Goal: Transaction & Acquisition: Purchase product/service

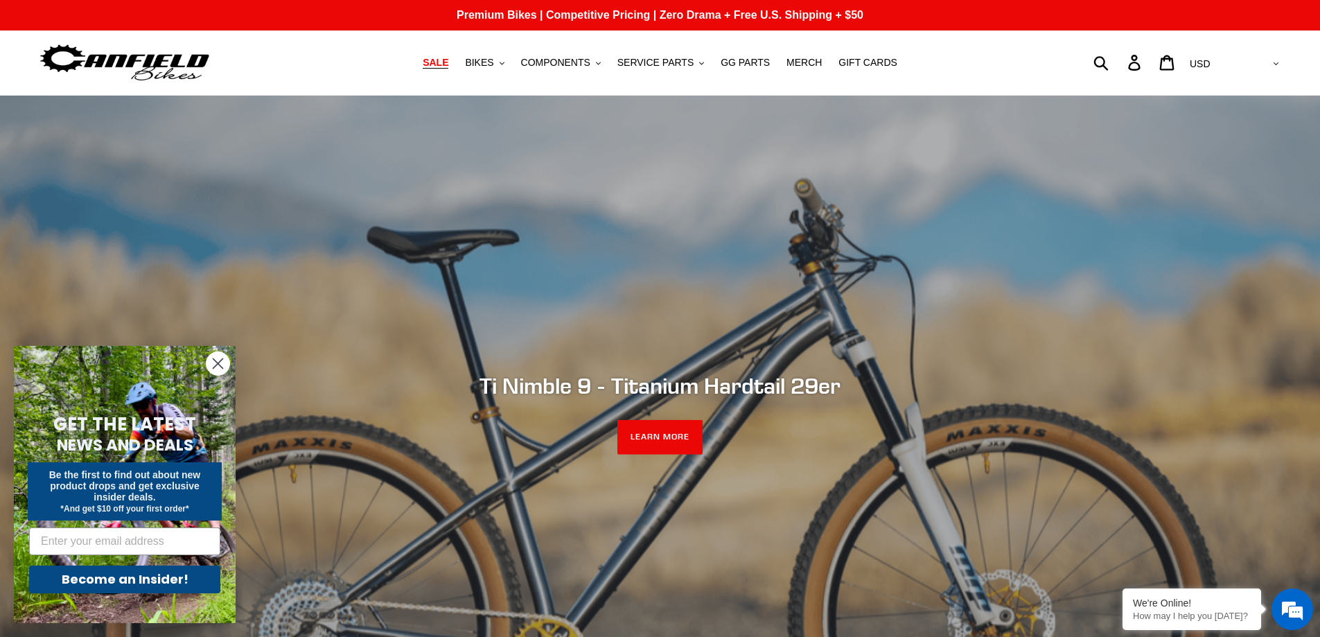
click at [448, 64] on span "SALE" at bounding box center [436, 63] width 26 height 12
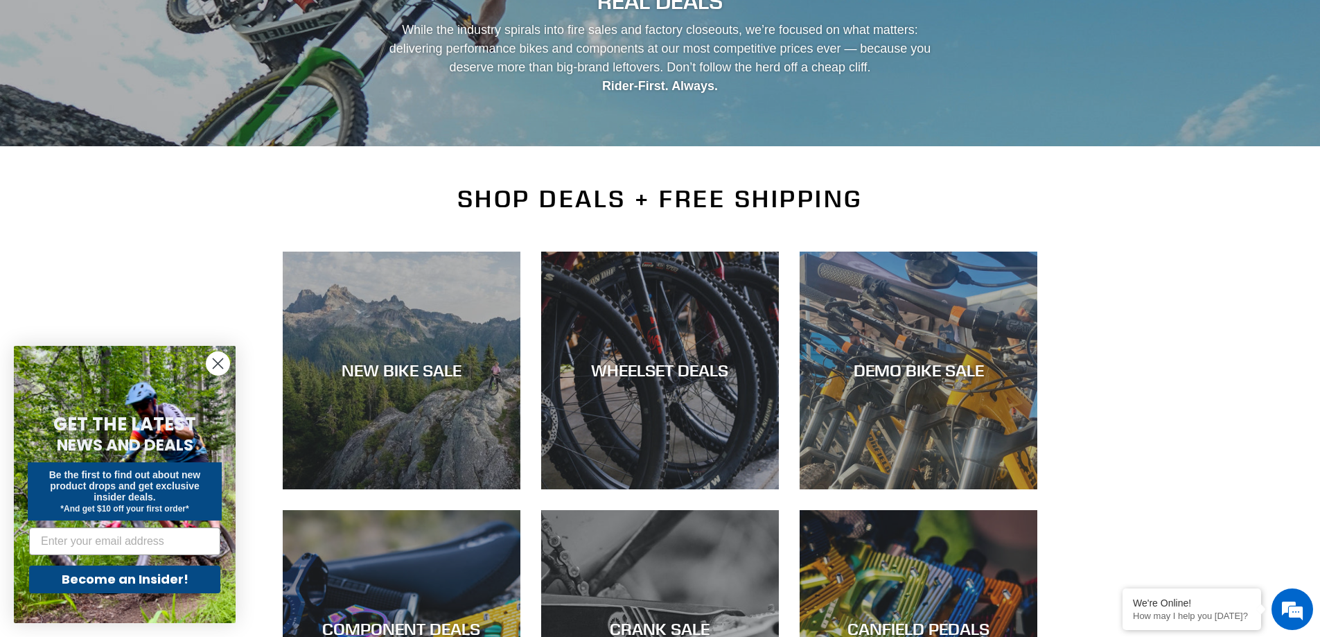
scroll to position [208, 0]
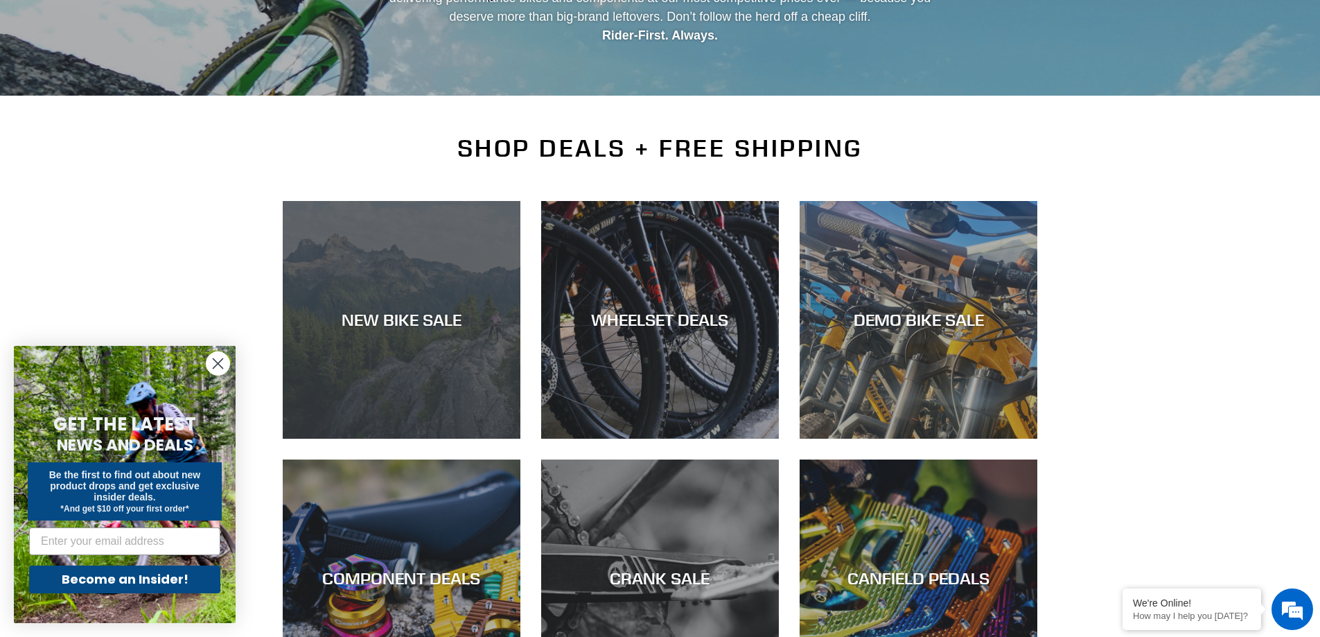
click at [397, 319] on div "NEW BIKE SALE" at bounding box center [402, 320] width 238 height 20
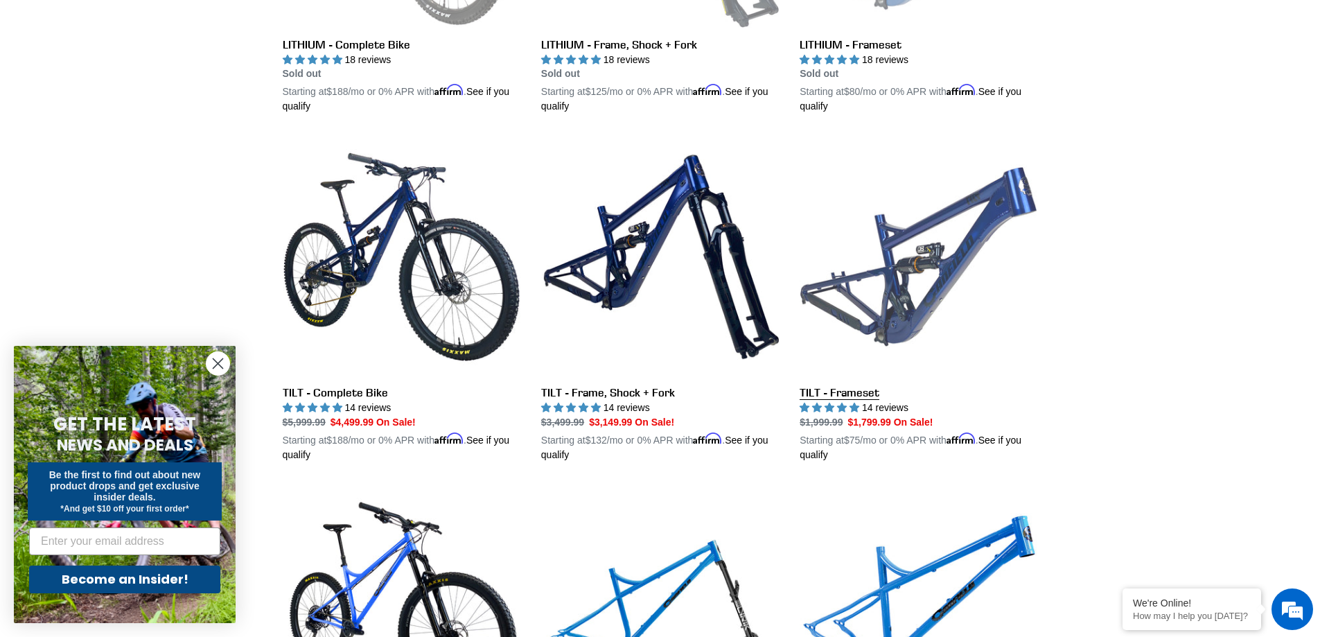
click at [893, 281] on link "TILT - Frameset" at bounding box center [919, 300] width 238 height 324
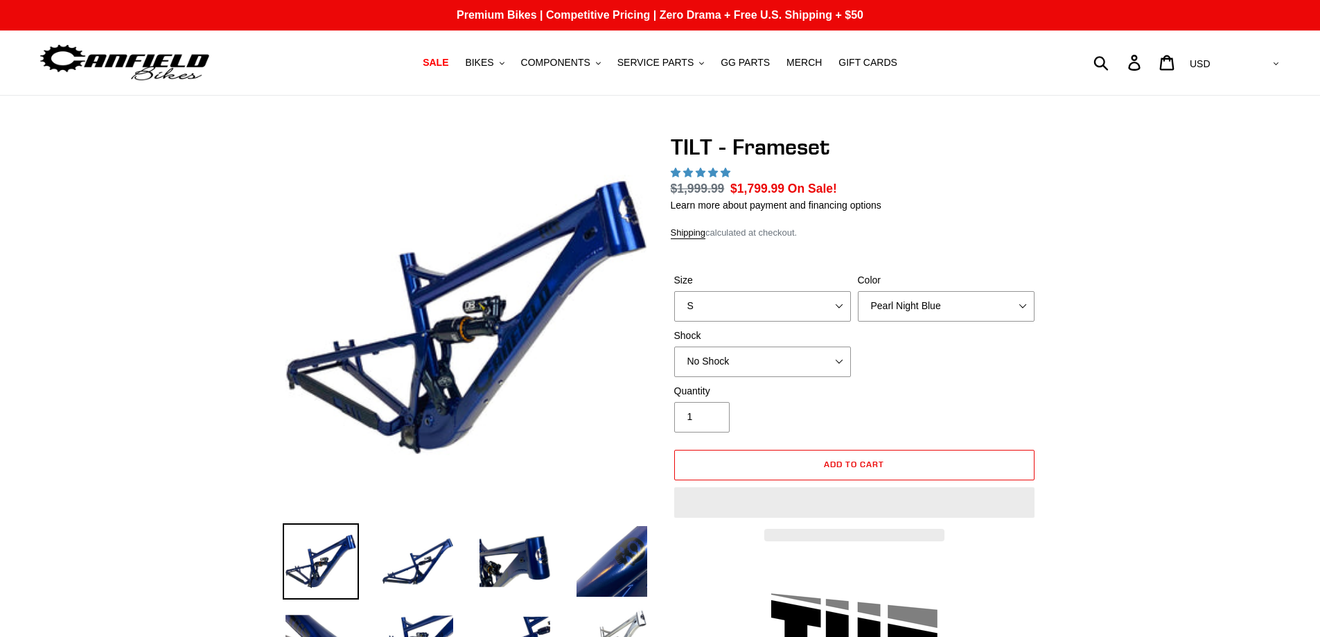
select select "highest-rating"
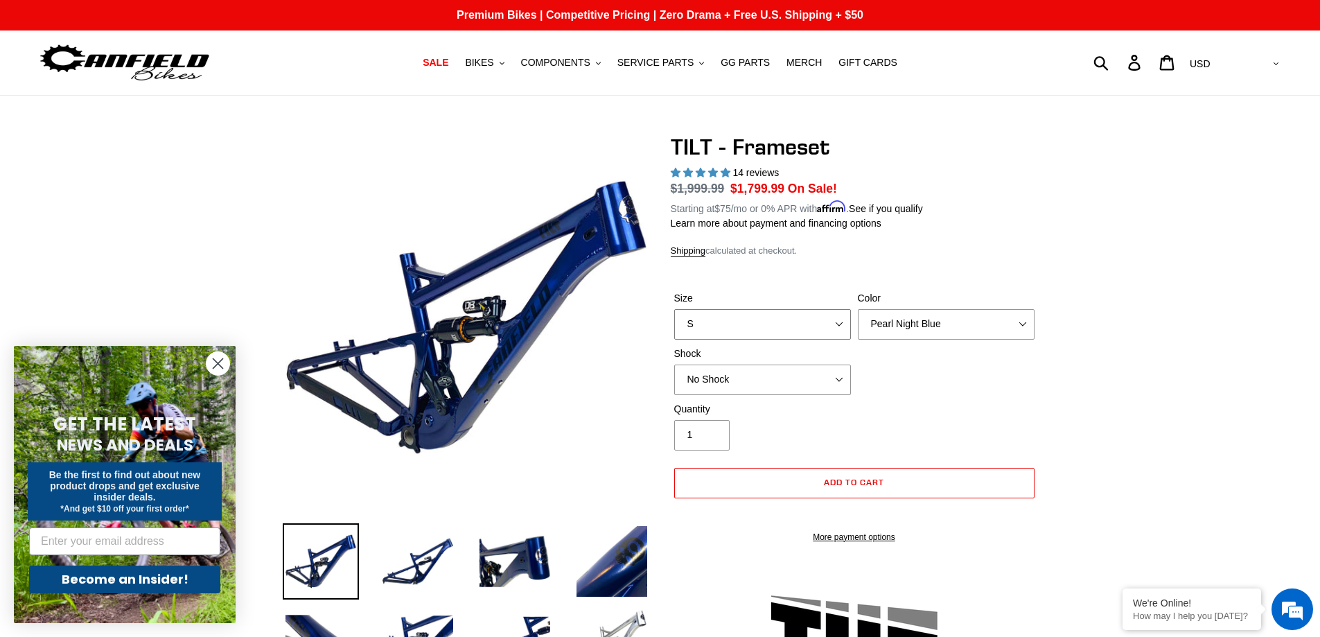
click at [819, 314] on select "S M L XL" at bounding box center [762, 324] width 177 height 30
select select "L"
click at [674, 309] on select "S M L XL" at bounding box center [762, 324] width 177 height 30
click at [984, 324] on select "Pearl Night Blue Stealth Silver" at bounding box center [946, 324] width 177 height 30
click at [858, 309] on select "Pearl Night Blue Stealth Silver" at bounding box center [946, 324] width 177 height 30
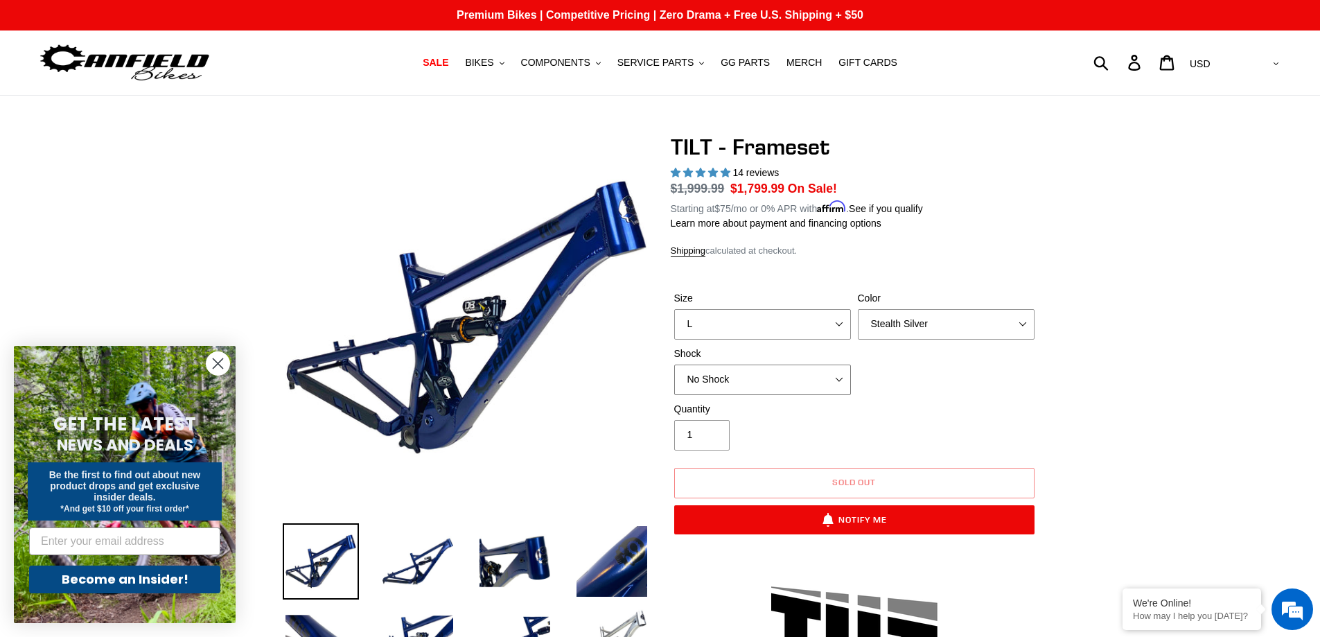
click at [803, 376] on select "No Shock Cane Creek DB Kitsuma Air RockShox Deluxe Ultimate Fox FLOAT X EXT Sto…" at bounding box center [762, 380] width 177 height 30
click at [674, 365] on select "No Shock Cane Creek DB Kitsuma Air RockShox Deluxe Ultimate Fox FLOAT X EXT Sto…" at bounding box center [762, 380] width 177 height 30
click at [959, 324] on select "Pearl Night Blue Stealth Silver" at bounding box center [946, 324] width 177 height 30
click at [858, 309] on select "Pearl Night Blue Stealth Silver" at bounding box center [946, 324] width 177 height 30
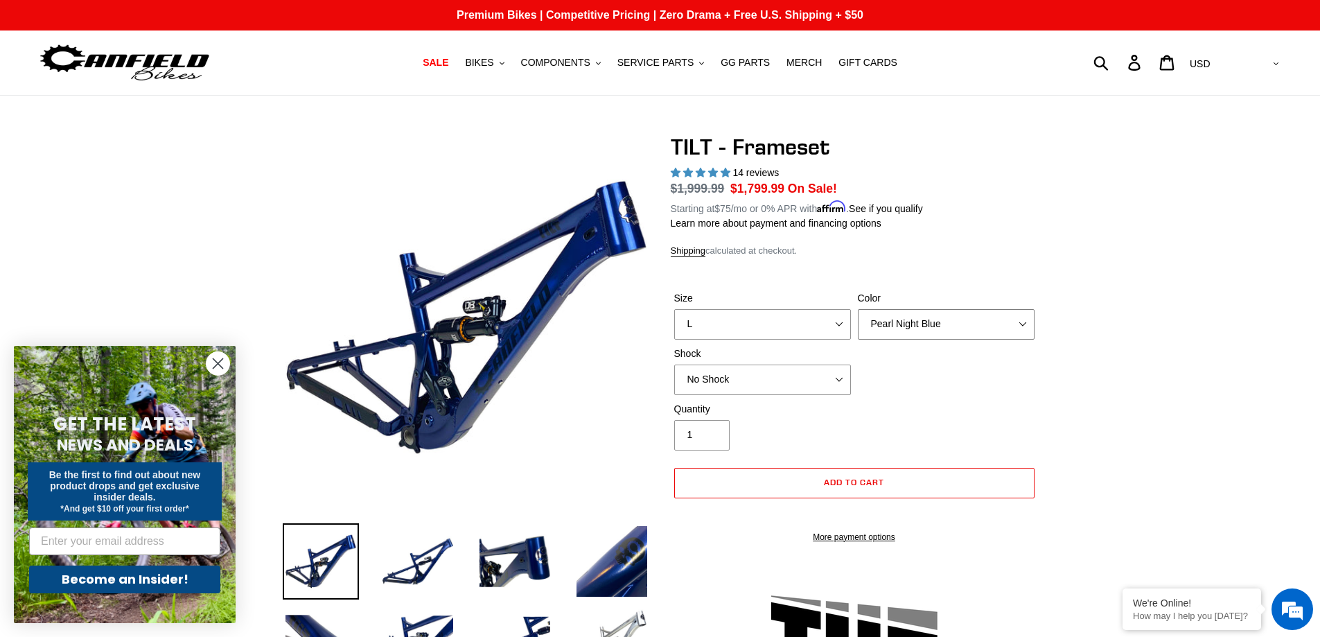
click at [911, 322] on select "Pearl Night Blue Stealth Silver" at bounding box center [946, 324] width 177 height 30
select select "Stealth Silver"
click at [858, 309] on select "Pearl Night Blue Stealth Silver" at bounding box center [946, 324] width 177 height 30
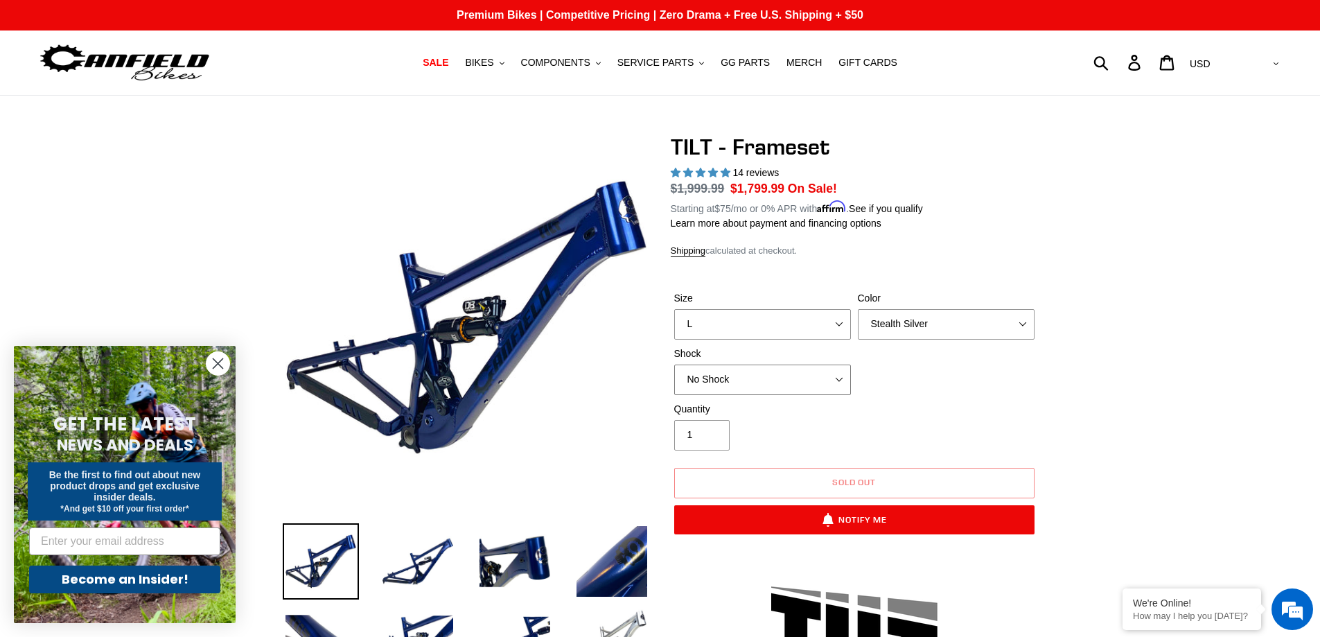
click at [787, 378] on select "No Shock Cane Creek DB Kitsuma Air RockShox Deluxe Ultimate Fox FLOAT X EXT Sto…" at bounding box center [762, 380] width 177 height 30
click at [674, 365] on select "No Shock Cane Creek DB Kitsuma Air RockShox Deluxe Ultimate Fox FLOAT X EXT Sto…" at bounding box center [762, 380] width 177 height 30
click at [758, 383] on select "No Shock Cane Creek DB Kitsuma Air RockShox Deluxe Ultimate Fox FLOAT X EXT Sto…" at bounding box center [762, 380] width 177 height 30
click at [674, 365] on select "No Shock Cane Creek DB Kitsuma Air RockShox Deluxe Ultimate Fox FLOAT X EXT Sto…" at bounding box center [762, 380] width 177 height 30
click at [758, 376] on select "No Shock Cane Creek DB Kitsuma Air RockShox Deluxe Ultimate Fox FLOAT X EXT Sto…" at bounding box center [762, 380] width 177 height 30
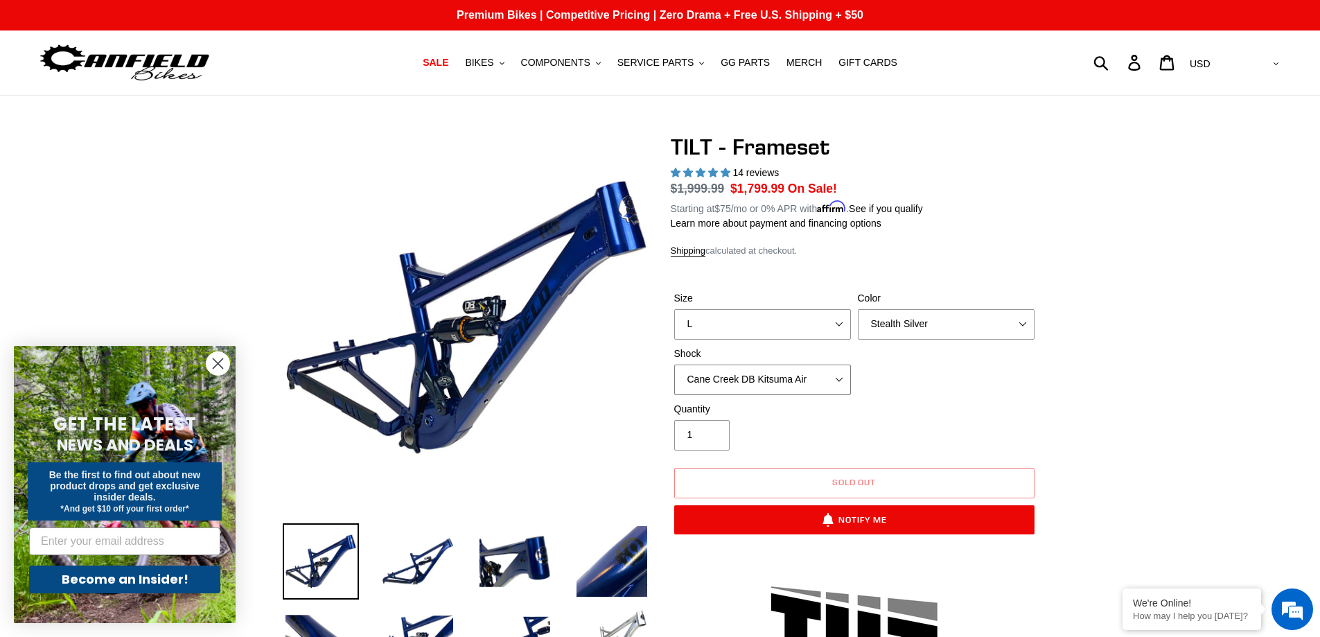
click at [674, 365] on select "No Shock Cane Creek DB Kitsuma Air RockShox Deluxe Ultimate Fox FLOAT X EXT Sto…" at bounding box center [762, 380] width 177 height 30
click at [760, 369] on select "No Shock Cane Creek DB Kitsuma Air RockShox Deluxe Ultimate Fox FLOAT X EXT Sto…" at bounding box center [762, 380] width 177 height 30
select select "EXT Storia Lok V3"
click at [674, 365] on select "No Shock Cane Creek DB Kitsuma Air RockShox Deluxe Ultimate Fox FLOAT X EXT Sto…" at bounding box center [762, 380] width 177 height 30
click at [941, 322] on select "Pearl Night Blue Stealth Silver" at bounding box center [946, 324] width 177 height 30
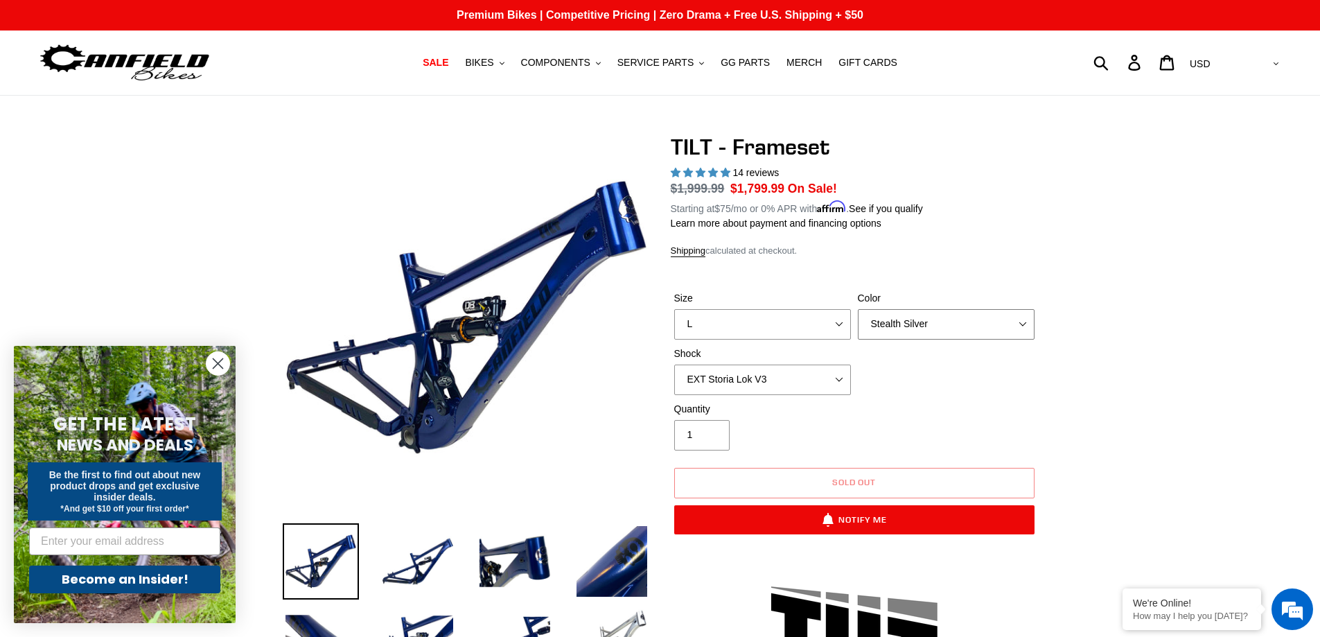
select select "Pearl Night Blue"
click at [858, 309] on select "Pearl Night Blue Stealth Silver" at bounding box center [946, 324] width 177 height 30
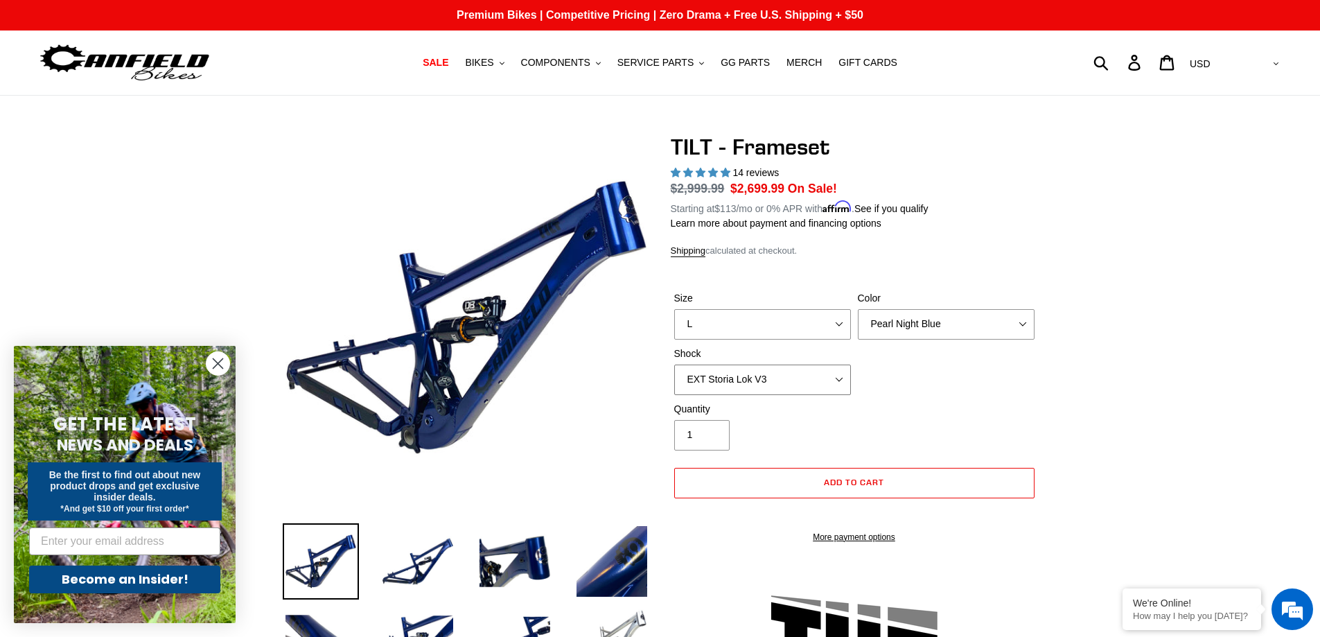
click at [790, 374] on select "No Shock Cane Creek DB Kitsuma Air RockShox Deluxe Ultimate Fox FLOAT X EXT Sto…" at bounding box center [762, 380] width 177 height 30
select select "No Shock"
click at [674, 365] on select "No Shock Cane Creek DB Kitsuma Air RockShox Deluxe Ultimate Fox FLOAT X EXT Sto…" at bounding box center [762, 380] width 177 height 30
click at [222, 365] on circle "Close dialog" at bounding box center [218, 363] width 23 height 23
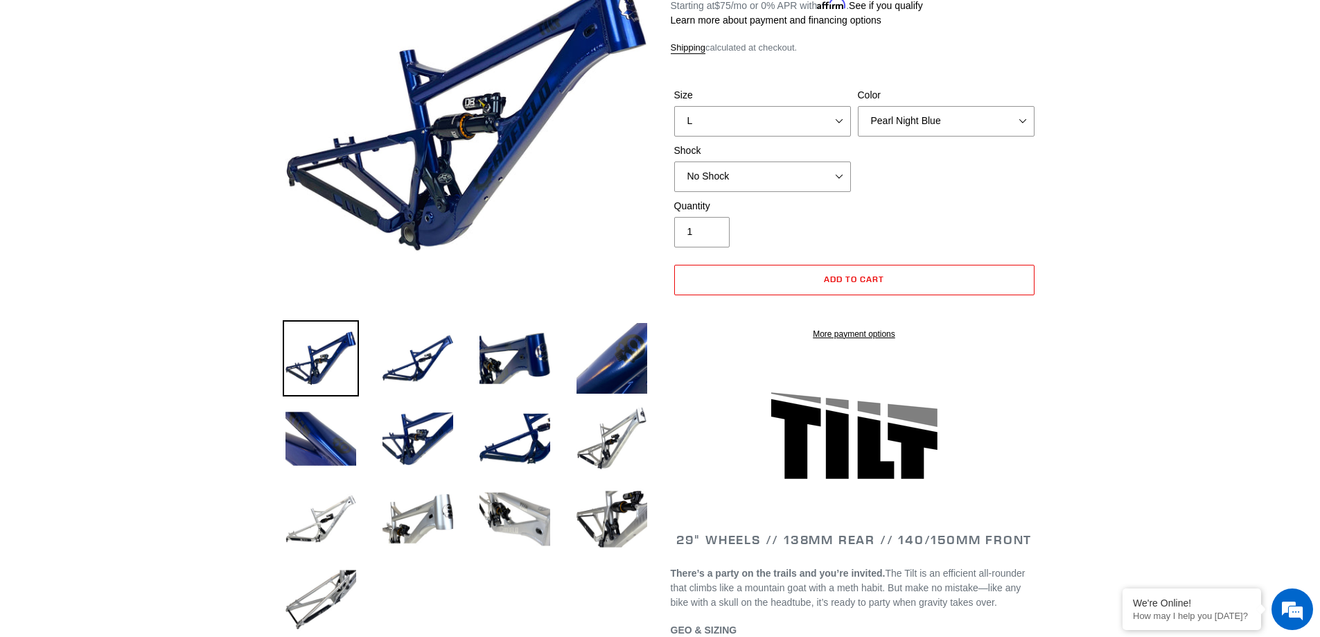
scroll to position [208, 0]
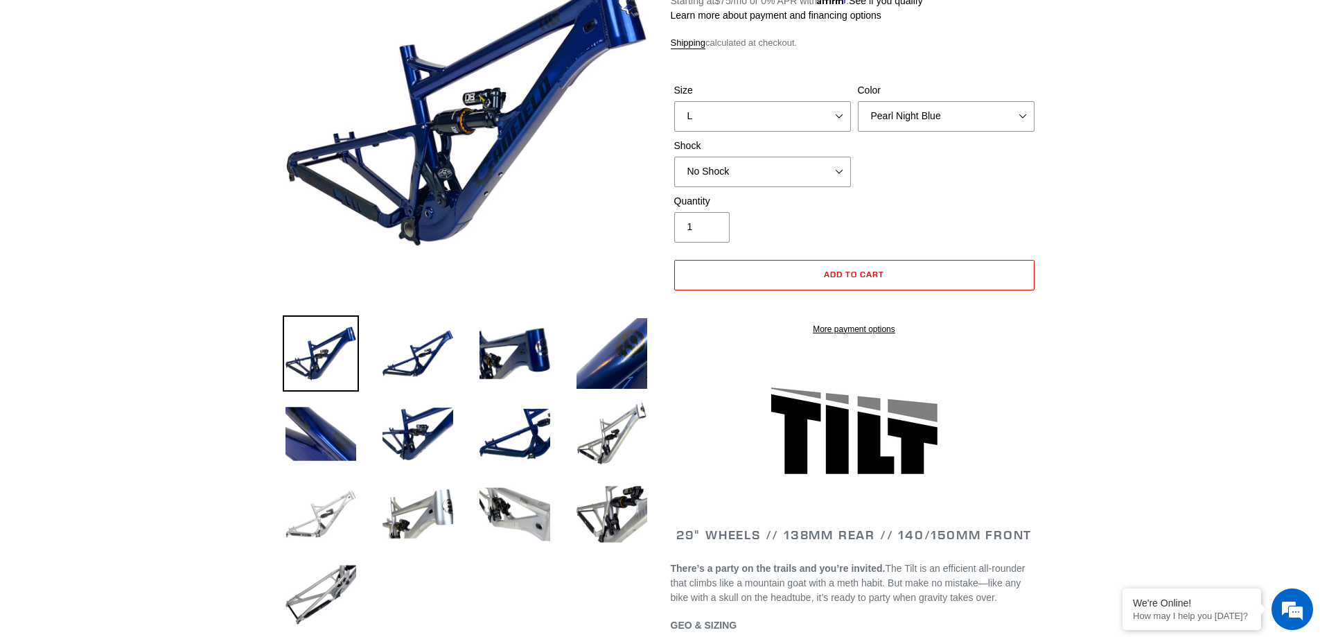
click at [331, 516] on img at bounding box center [321, 514] width 76 height 76
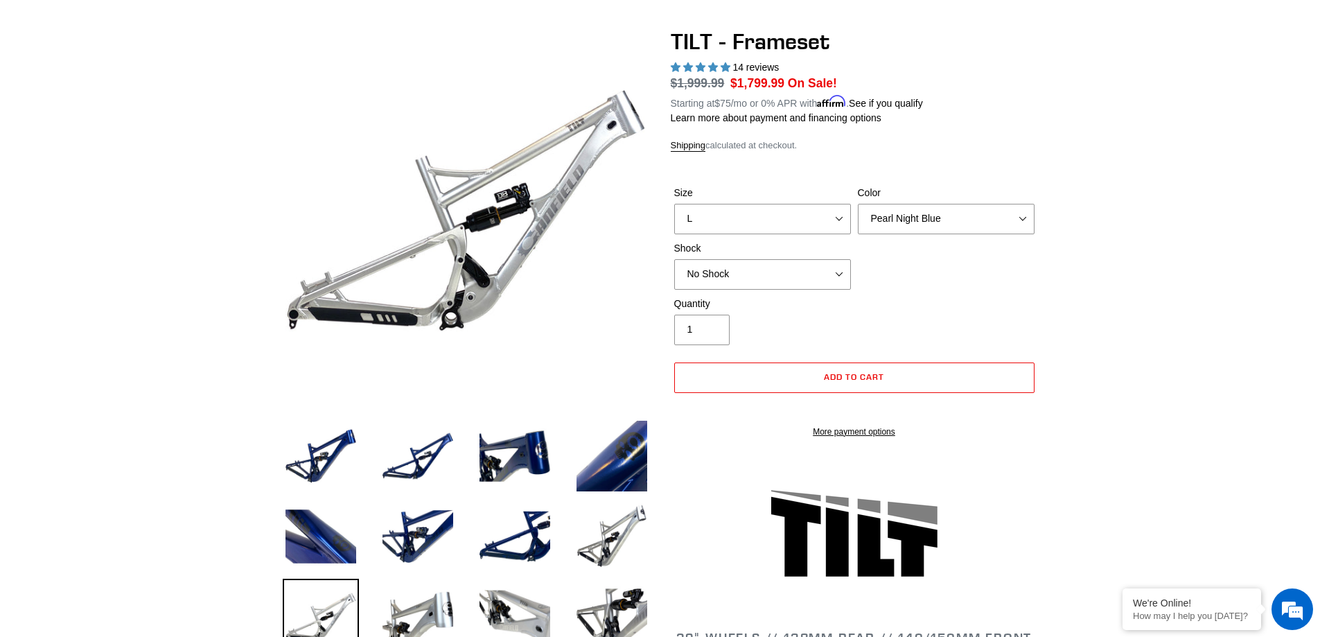
scroll to position [0, 0]
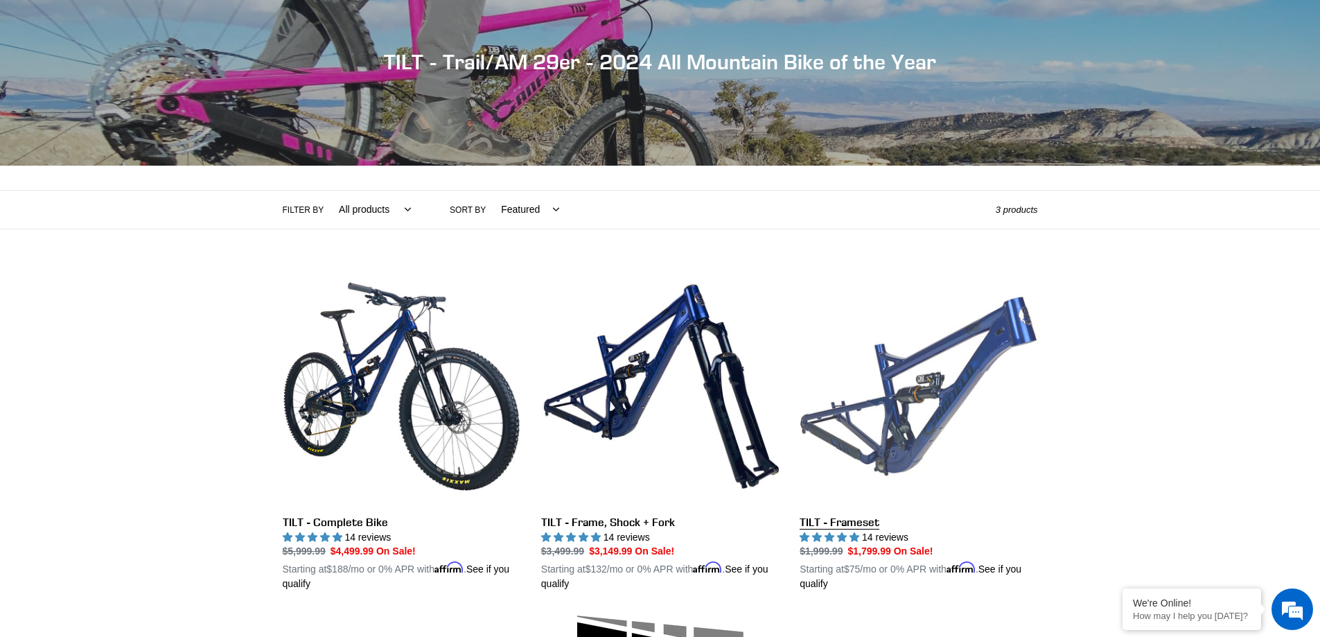
scroll to position [208, 0]
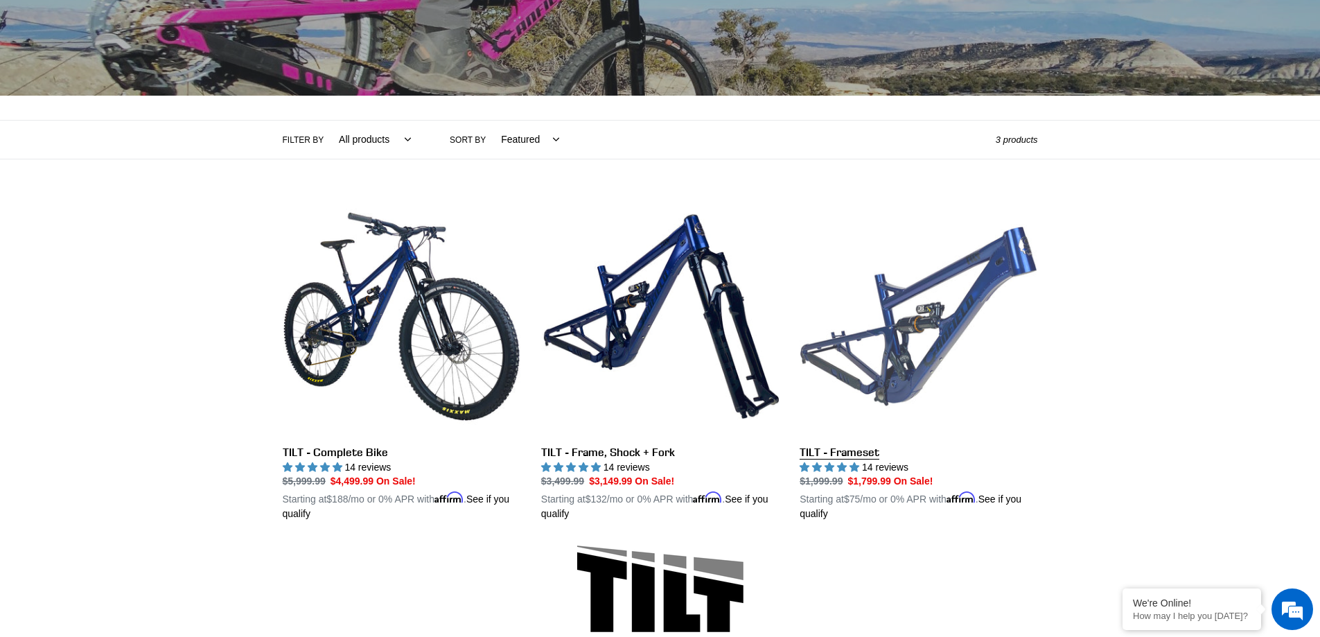
click at [934, 325] on link "TILT - Frameset" at bounding box center [919, 360] width 238 height 324
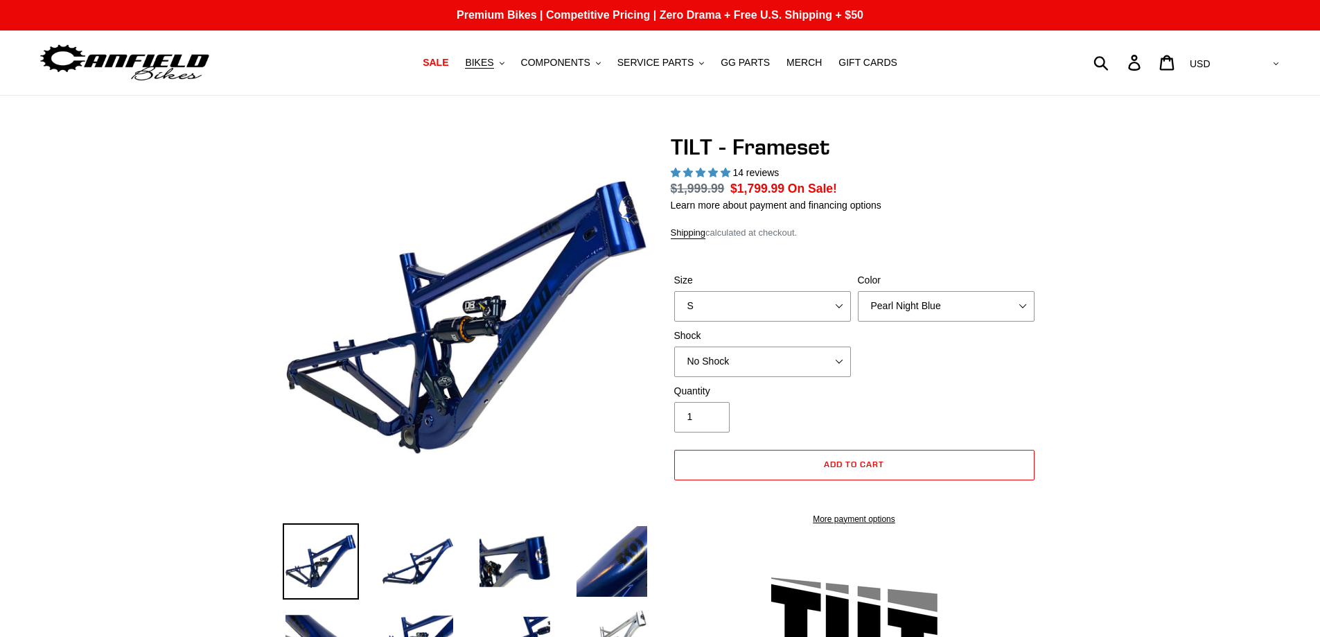
select select "highest-rating"
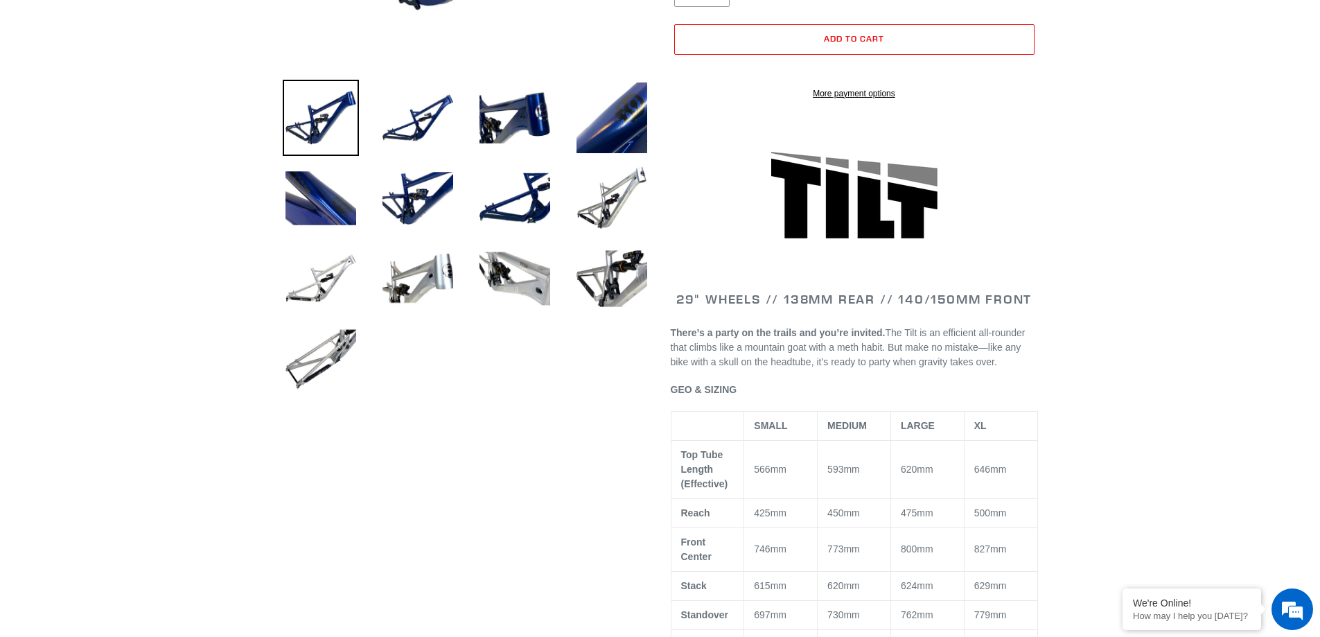
scroll to position [416, 0]
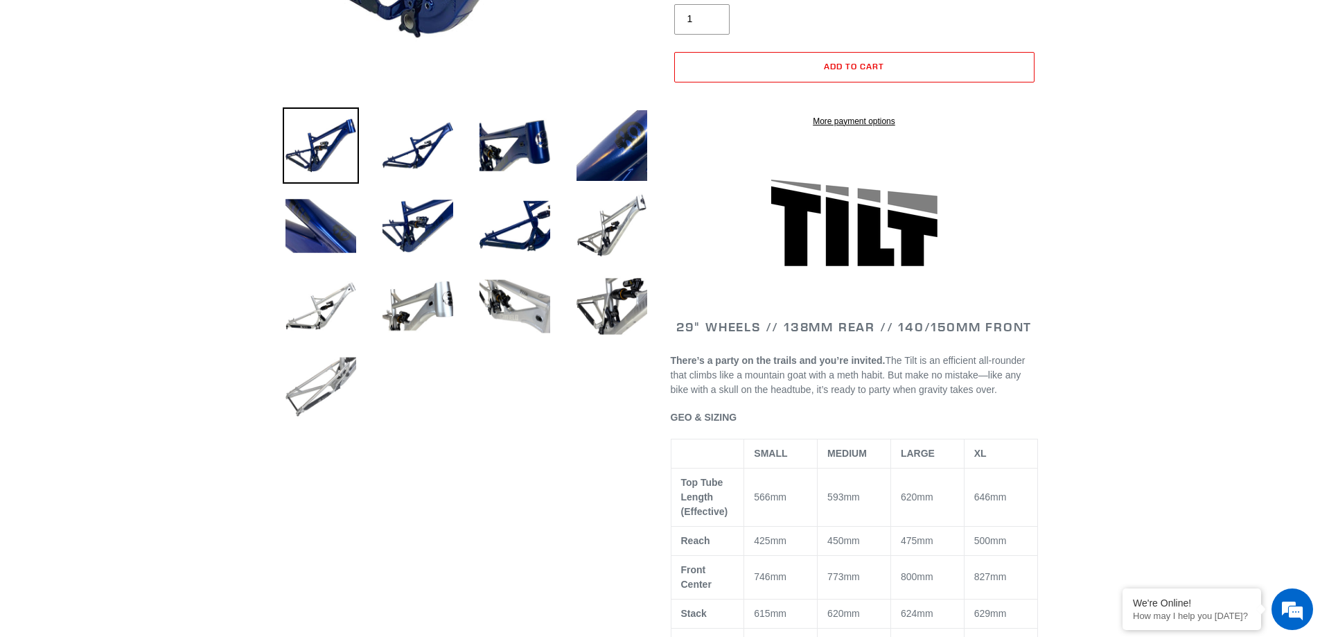
click at [314, 387] on img at bounding box center [321, 387] width 76 height 76
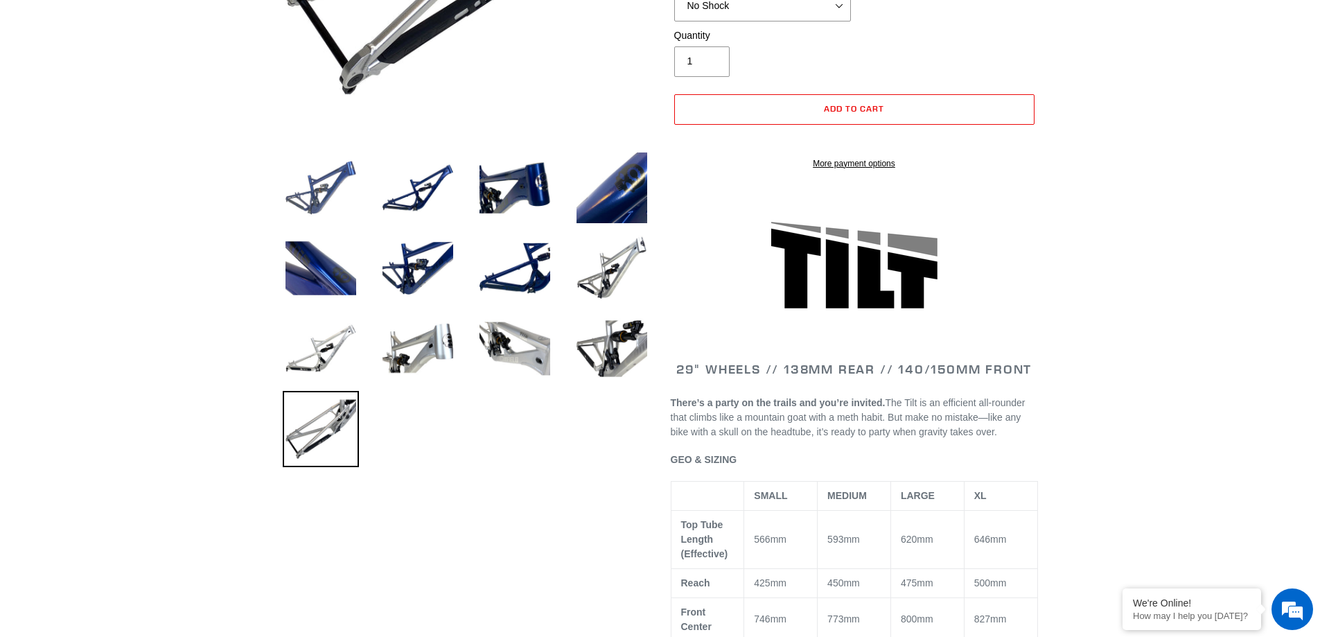
scroll to position [347, 0]
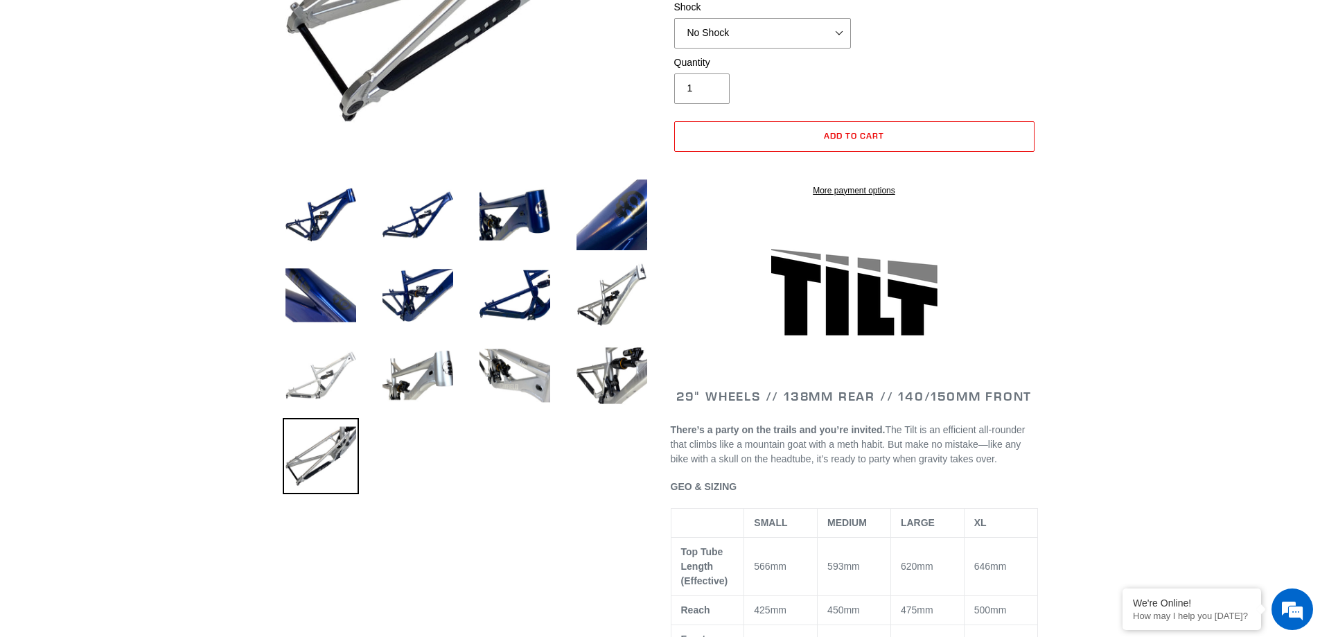
click at [296, 377] on img at bounding box center [321, 376] width 76 height 76
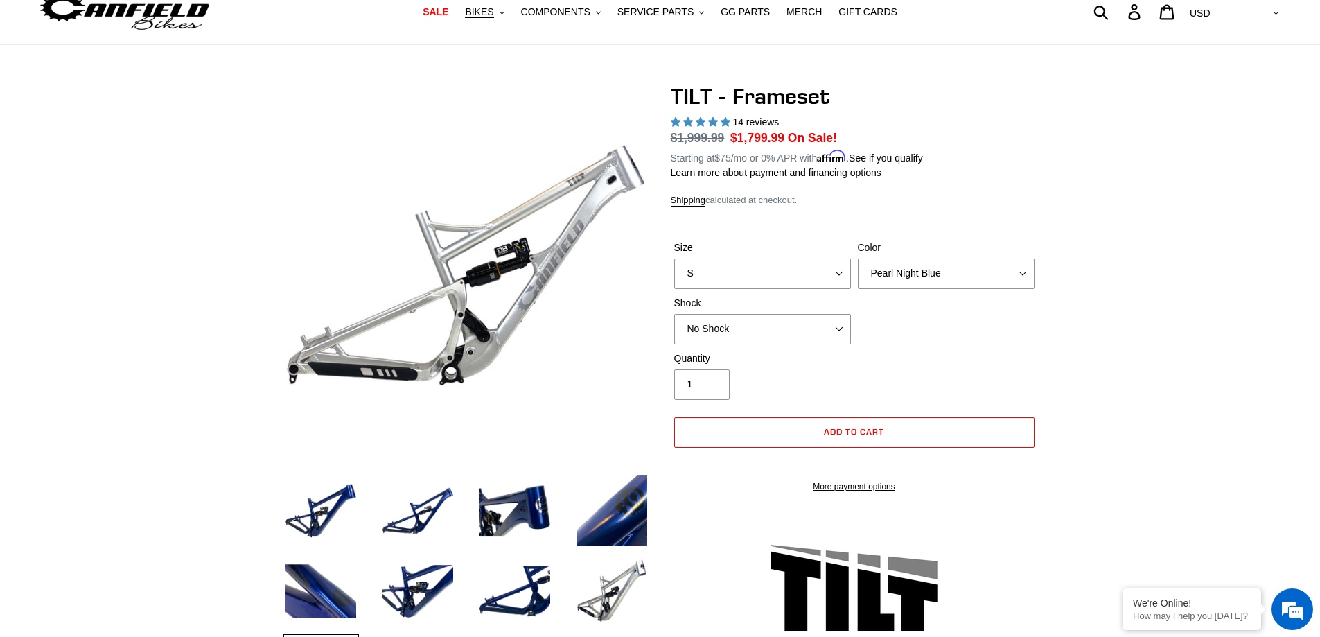
scroll to position [45, 0]
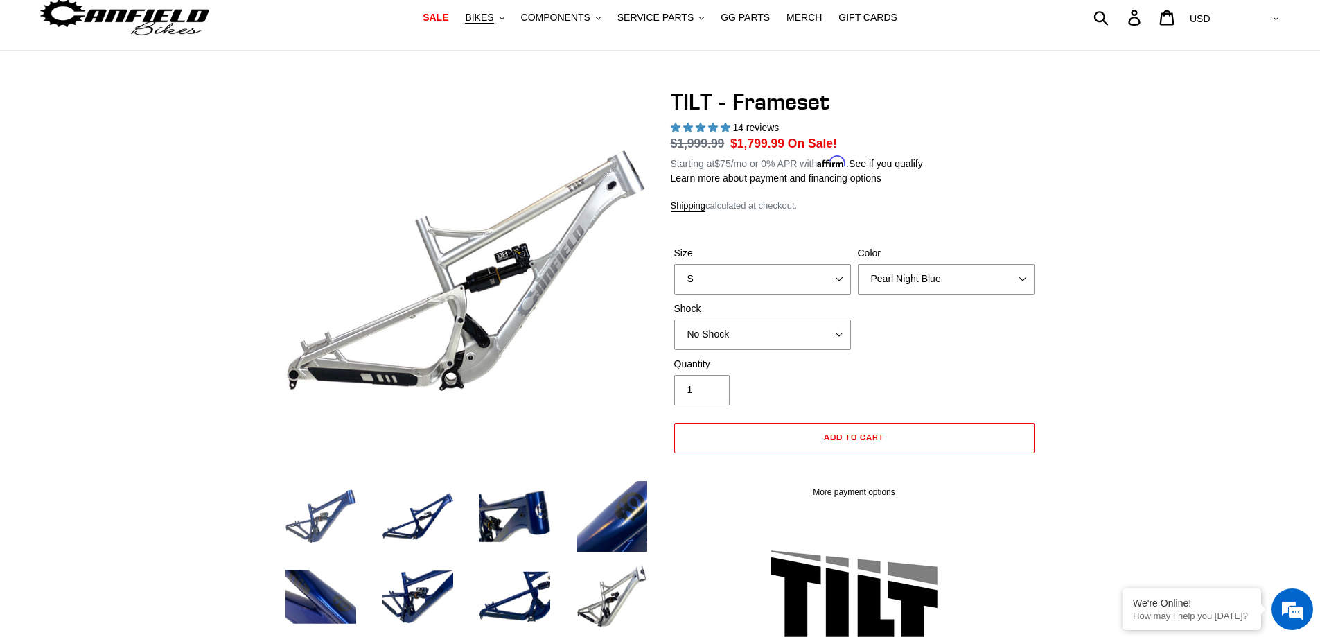
click at [323, 527] on img at bounding box center [321, 516] width 76 height 76
